Goal: Task Accomplishment & Management: Use online tool/utility

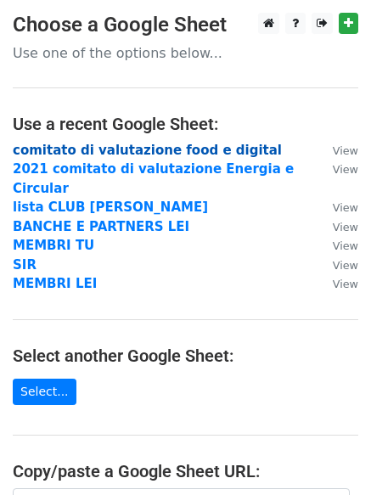
click at [150, 149] on strong "comitato di valutazione food e digital" at bounding box center [147, 150] width 269 height 15
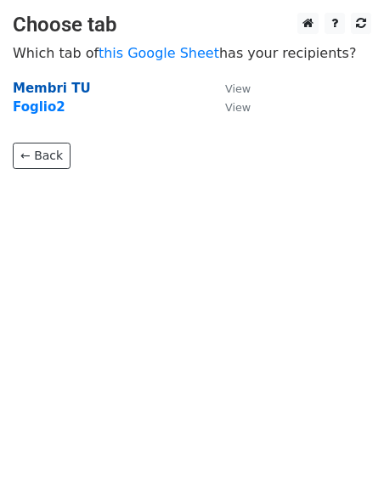
click at [37, 89] on strong "Membri TU" at bounding box center [52, 88] width 78 height 15
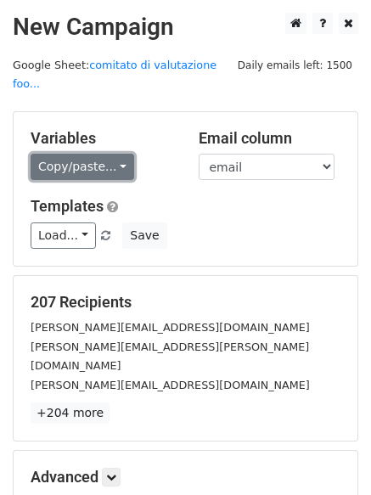
click at [117, 154] on link "Copy/paste..." at bounding box center [83, 167] width 104 height 26
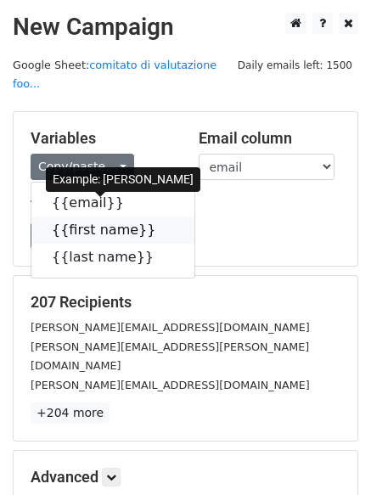
click at [88, 217] on link "{{first name}}" at bounding box center [112, 230] width 163 height 27
